Goal: Task Accomplishment & Management: Complete application form

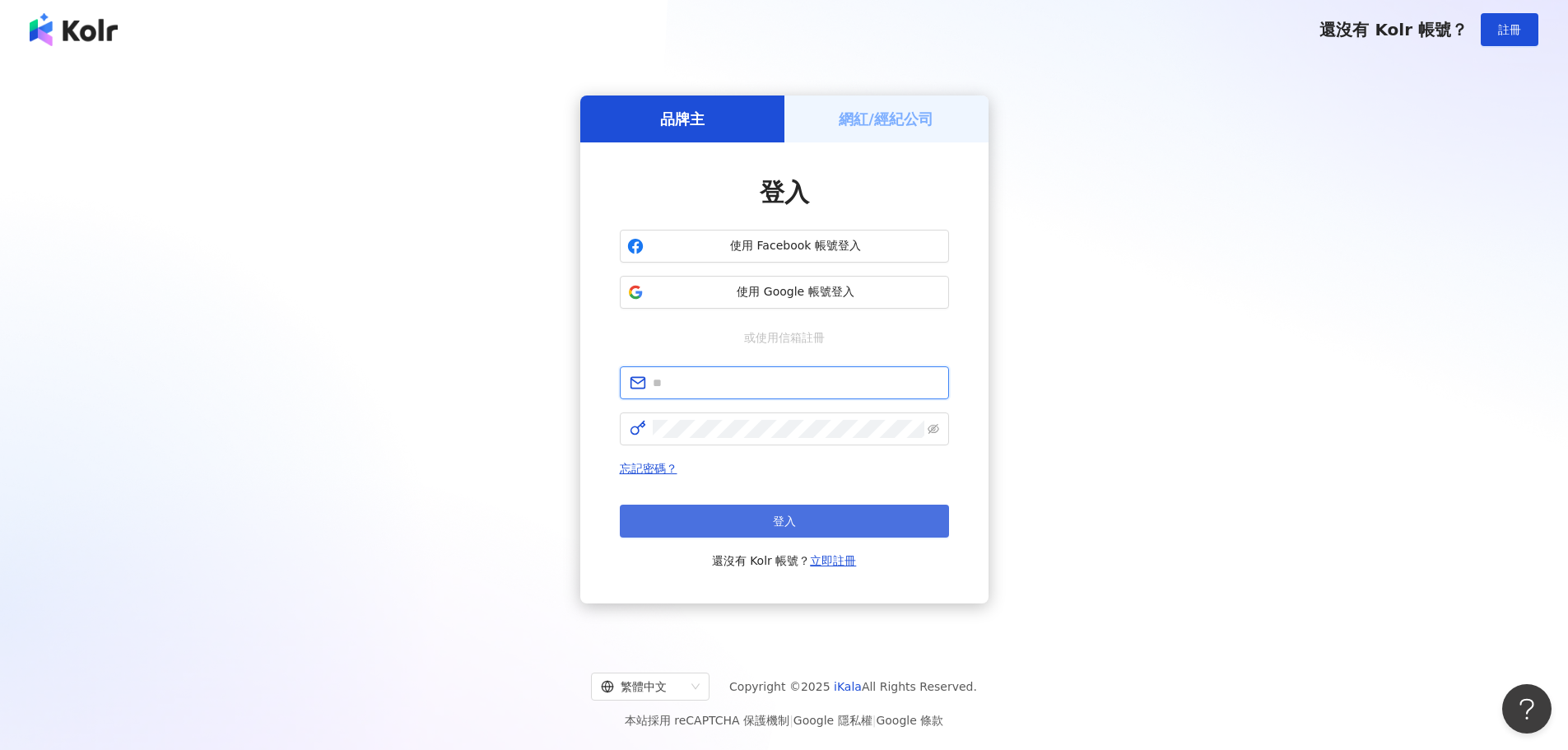
type input "**********"
click at [811, 515] on button "登入" at bounding box center [784, 521] width 329 height 32
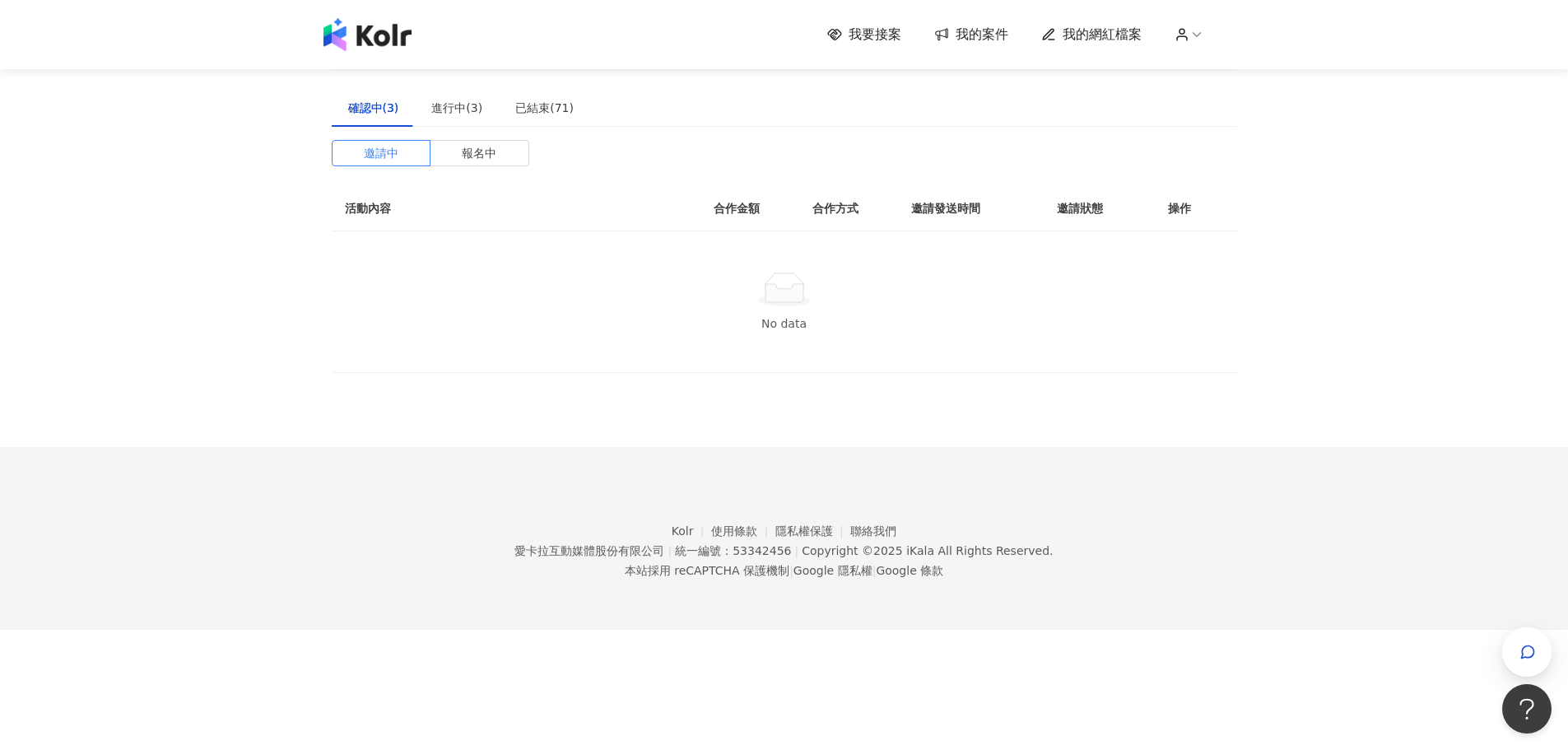
click at [877, 33] on span "我要接案" at bounding box center [875, 34] width 53 height 18
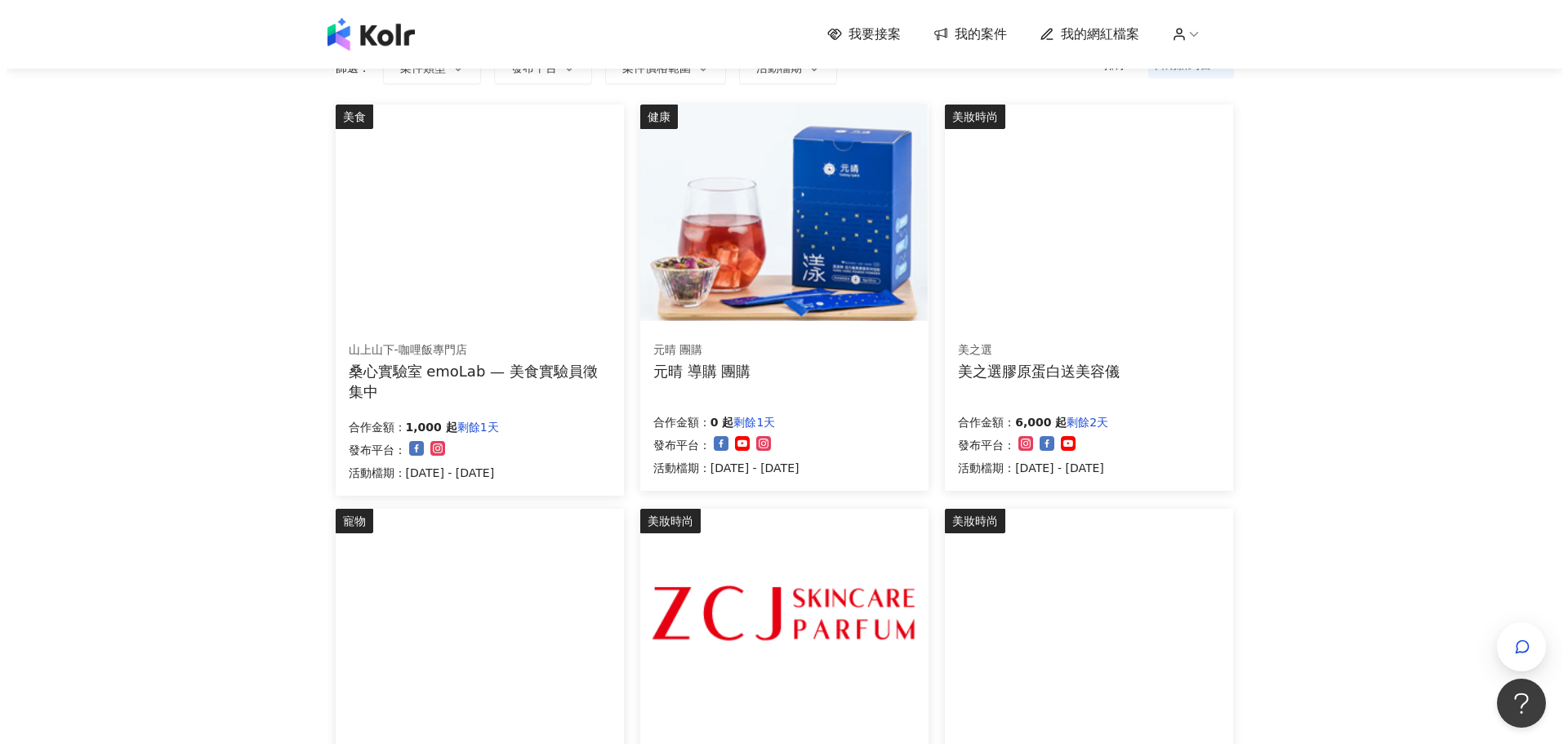
scroll to position [81, 0]
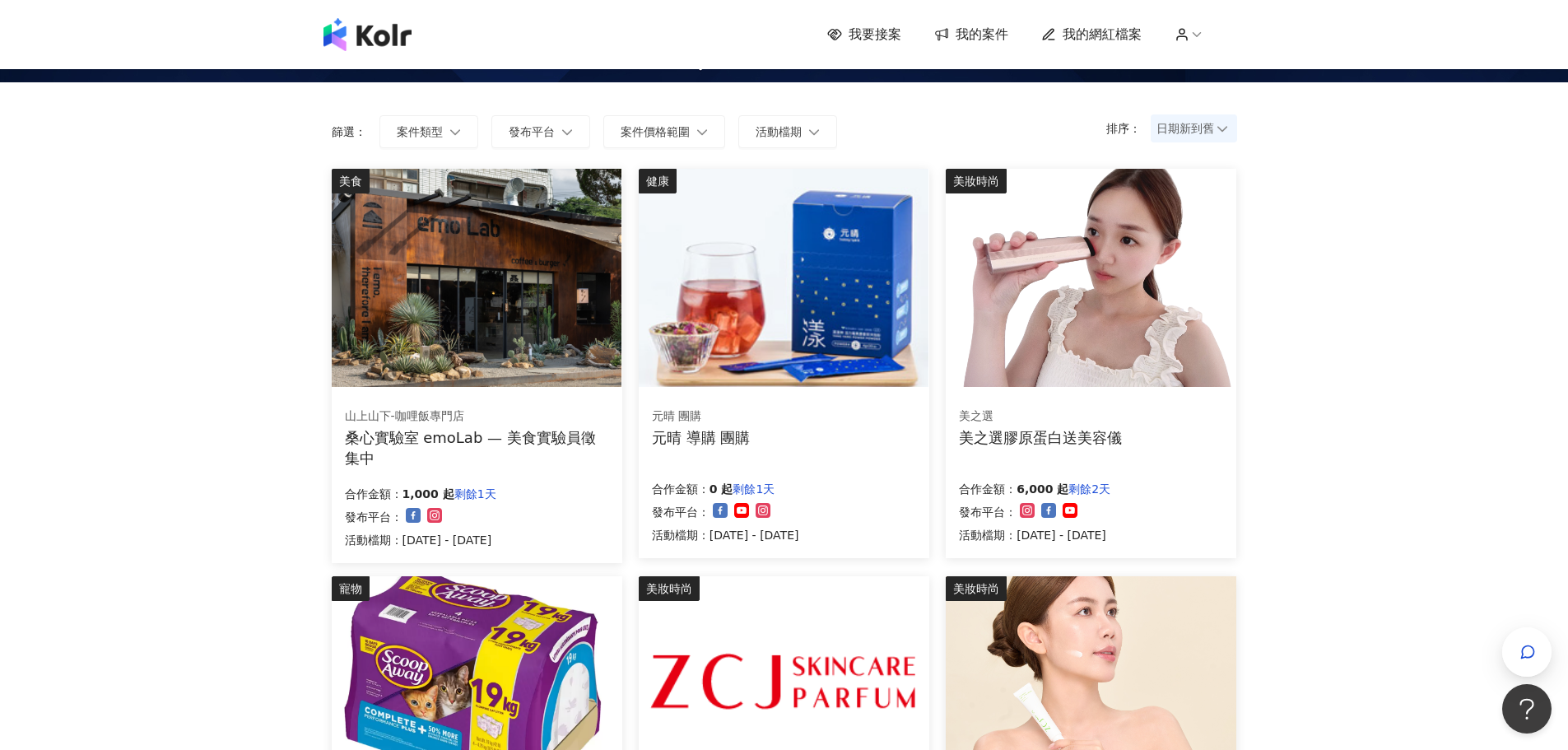
drag, startPoint x: 417, startPoint y: 437, endPoint x: 362, endPoint y: 434, distance: 55.1
click at [362, 434] on div "桑心實驗室 emoLab — 美食實驗員徵集中" at bounding box center [476, 447] width 264 height 41
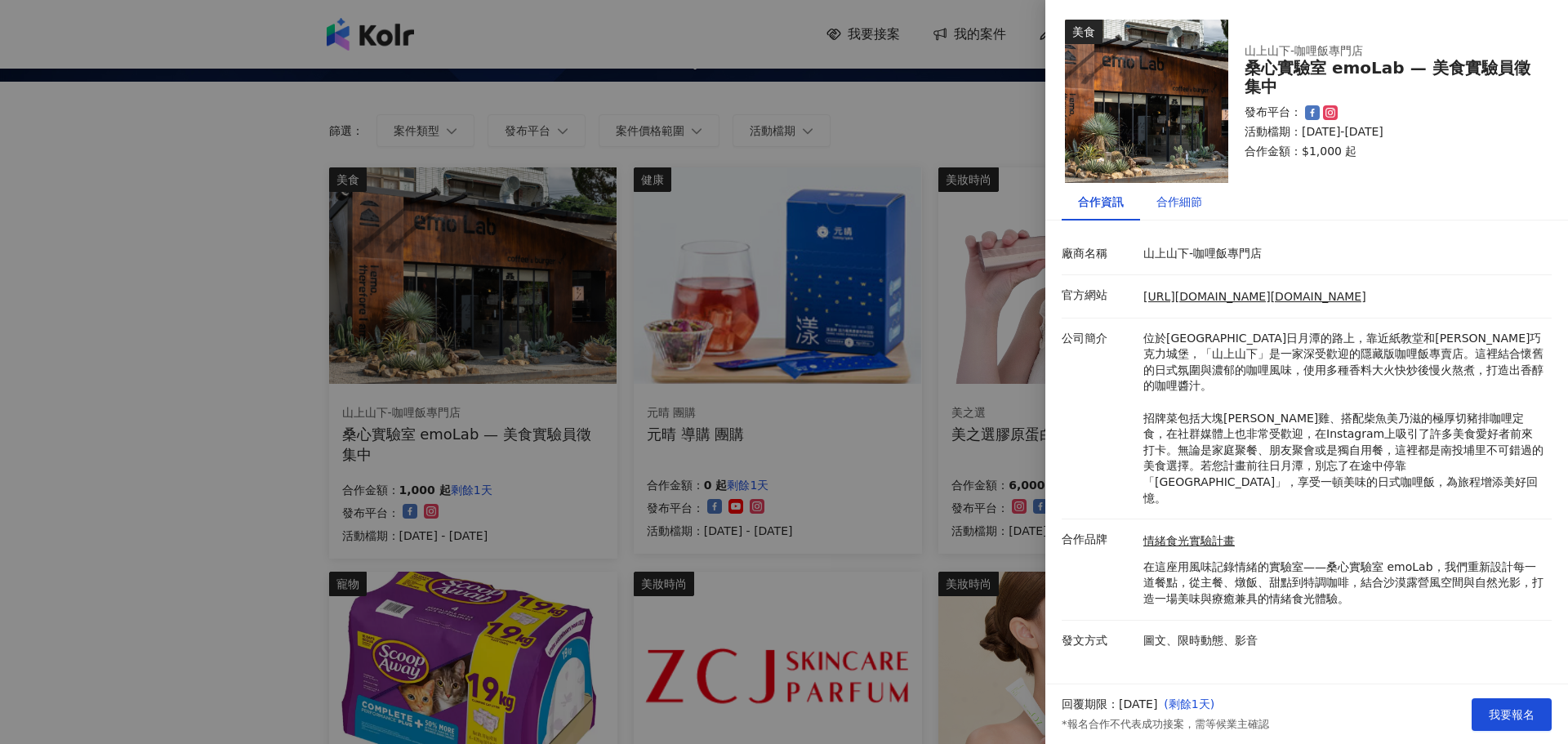
click at [1197, 202] on div "合作細節" at bounding box center [1179, 201] width 46 height 18
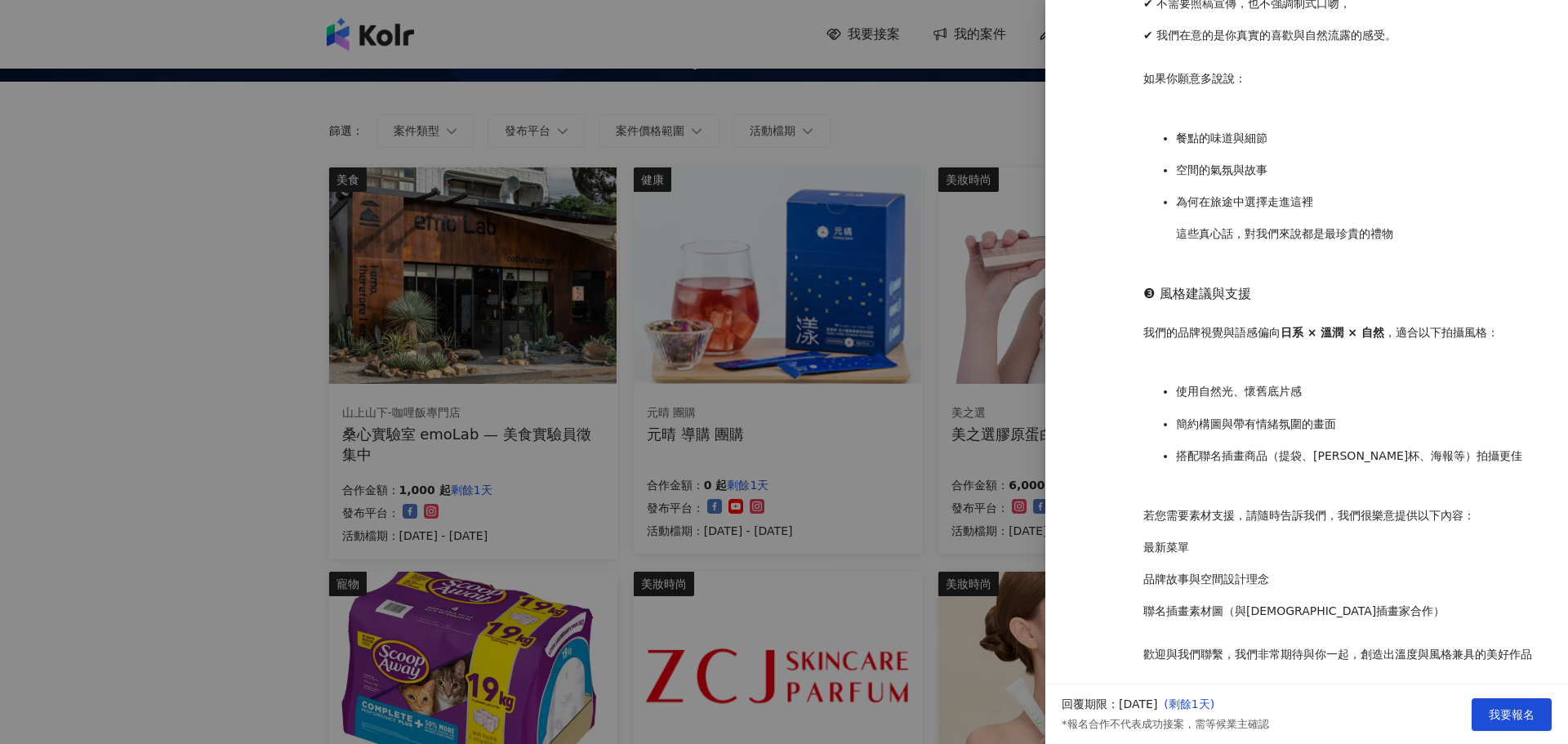
scroll to position [1286, 0]
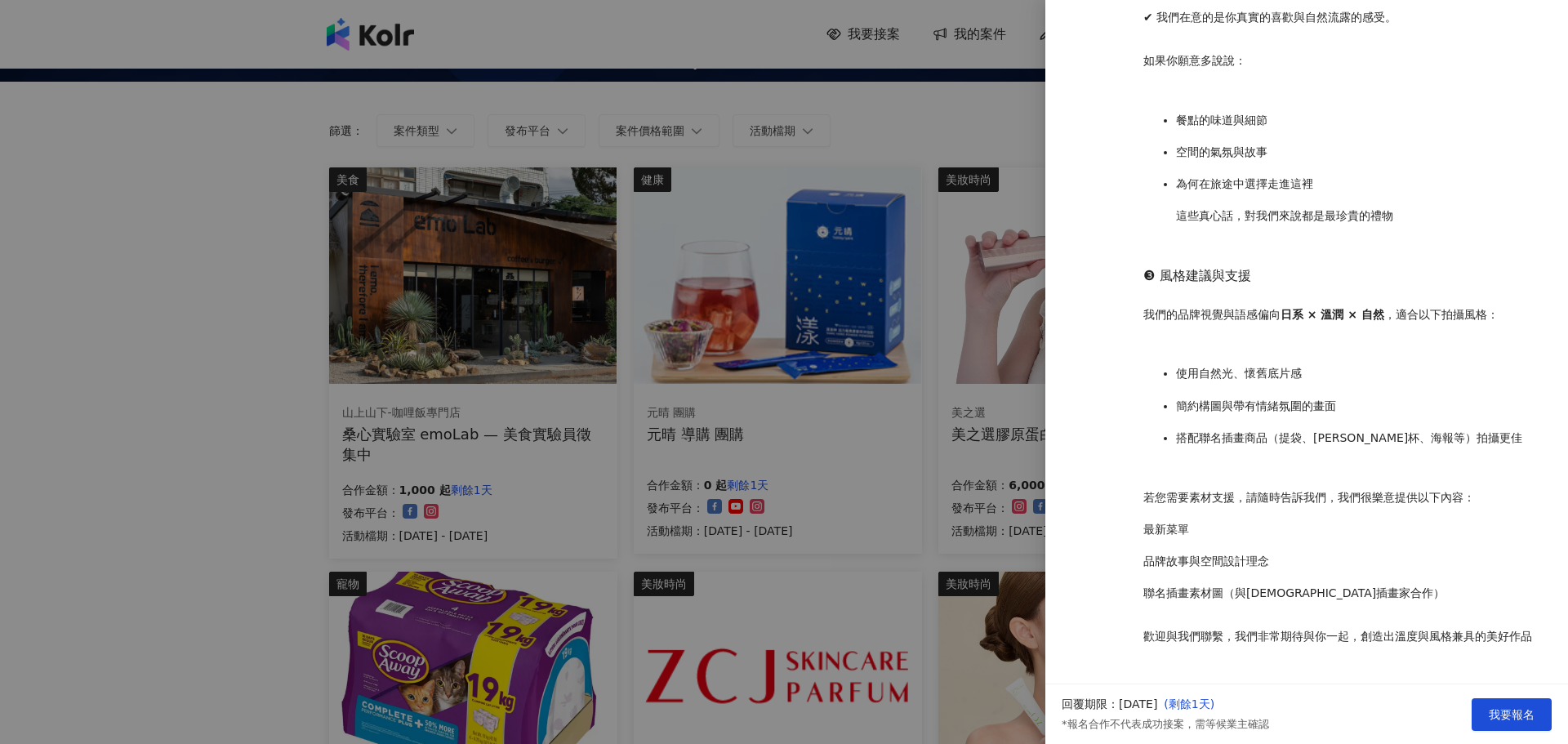
click at [25, 572] on div at bounding box center [784, 372] width 1568 height 744
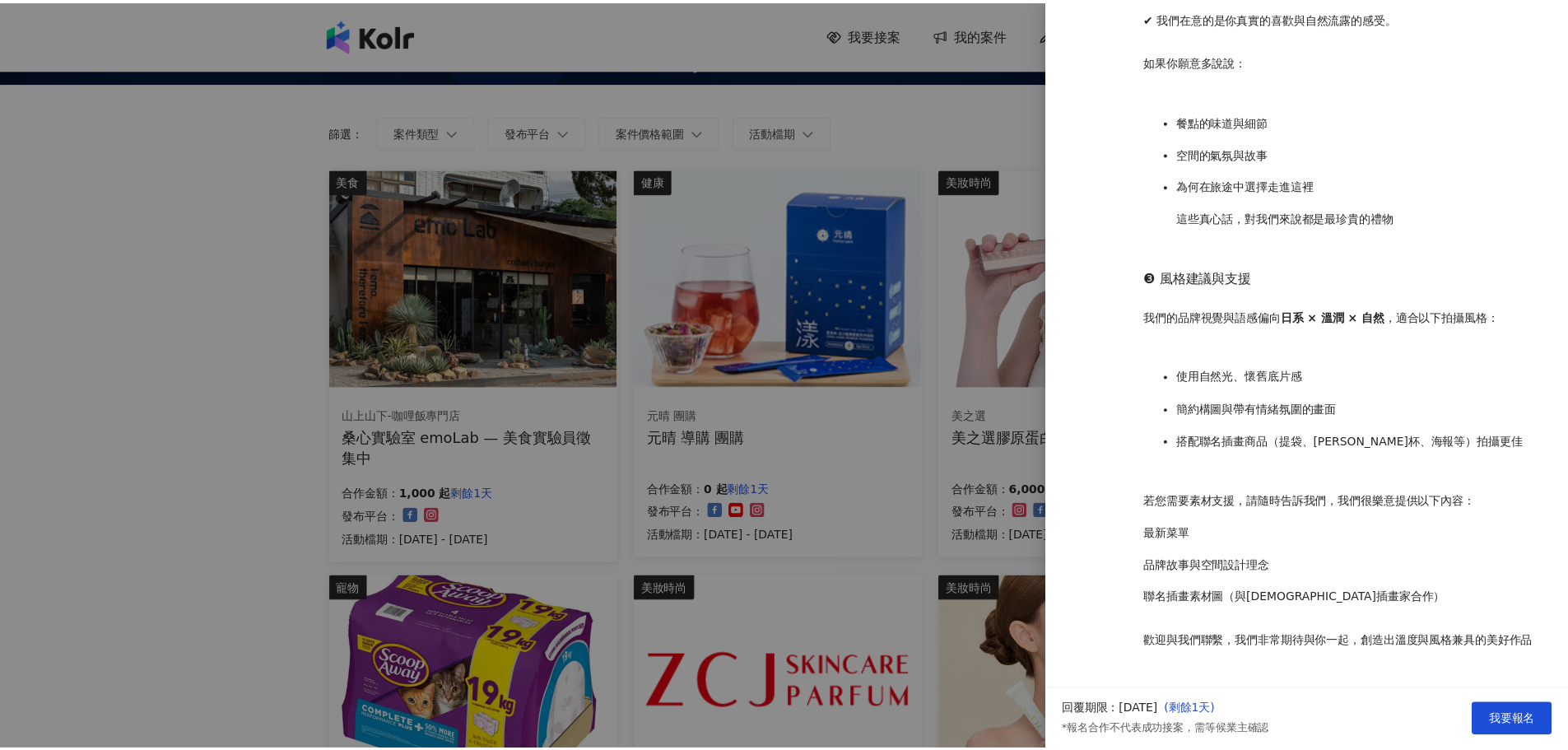
scroll to position [0, 0]
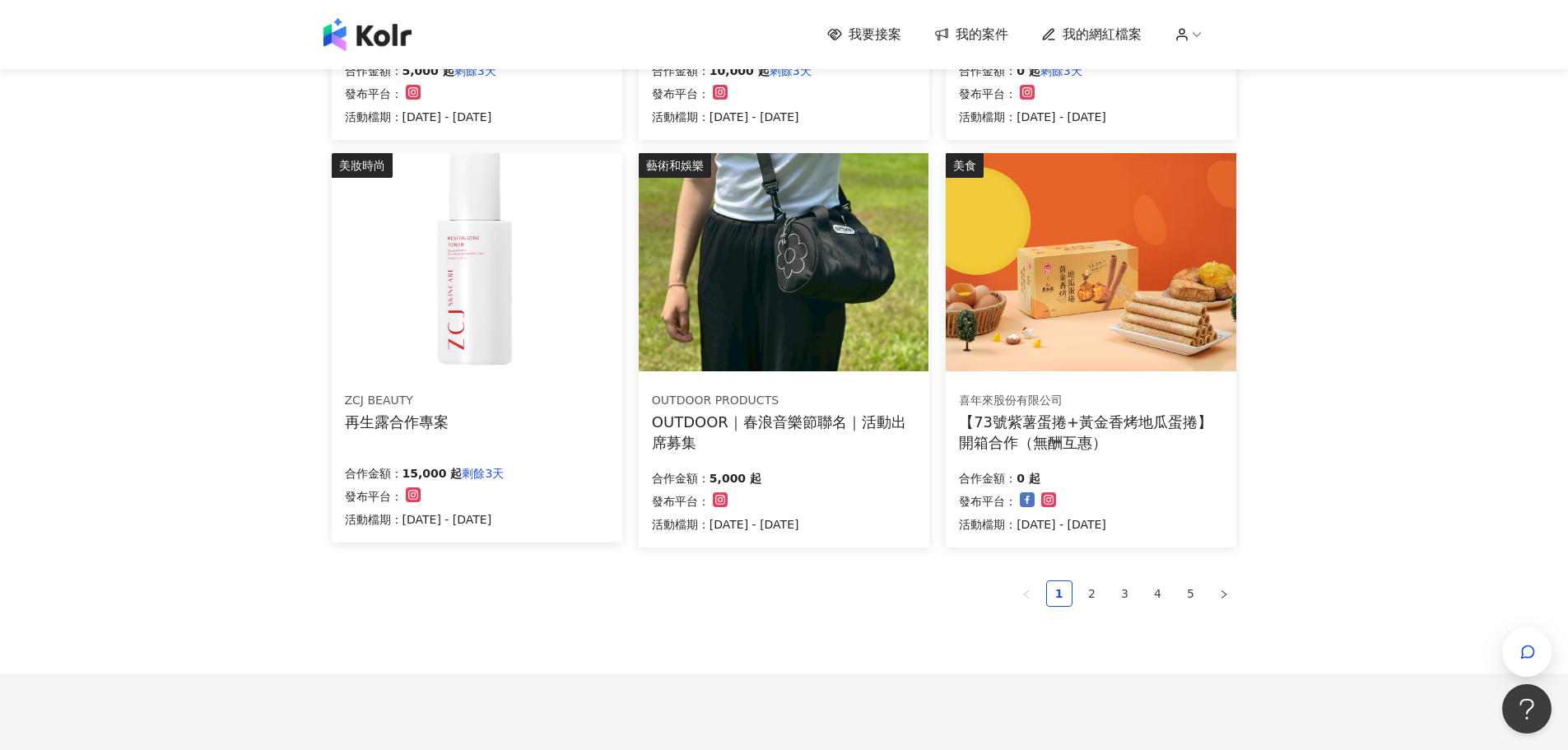
scroll to position [1014, 0]
